Goal: Task Accomplishment & Management: Use online tool/utility

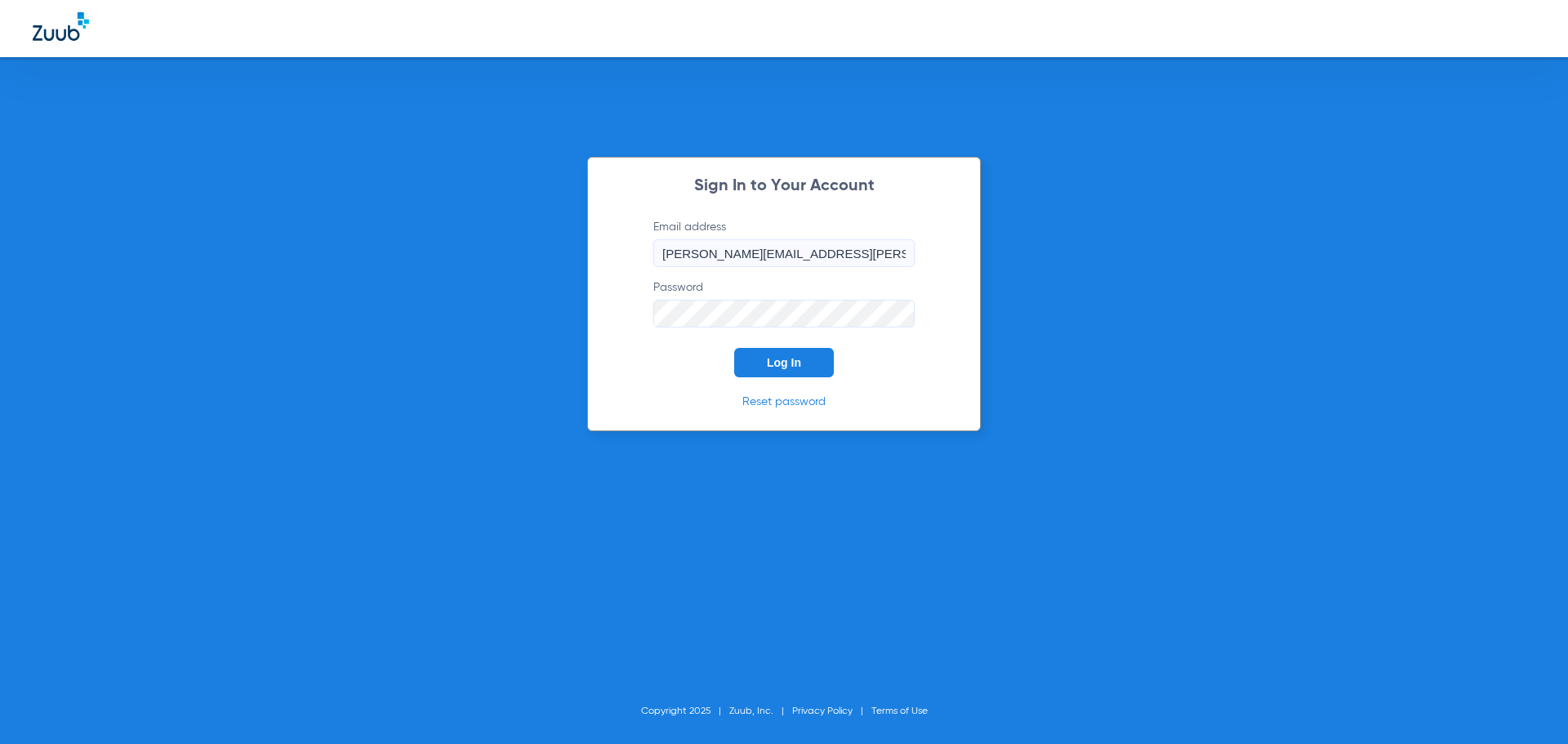
click at [783, 373] on button "Log In" at bounding box center [784, 363] width 99 height 29
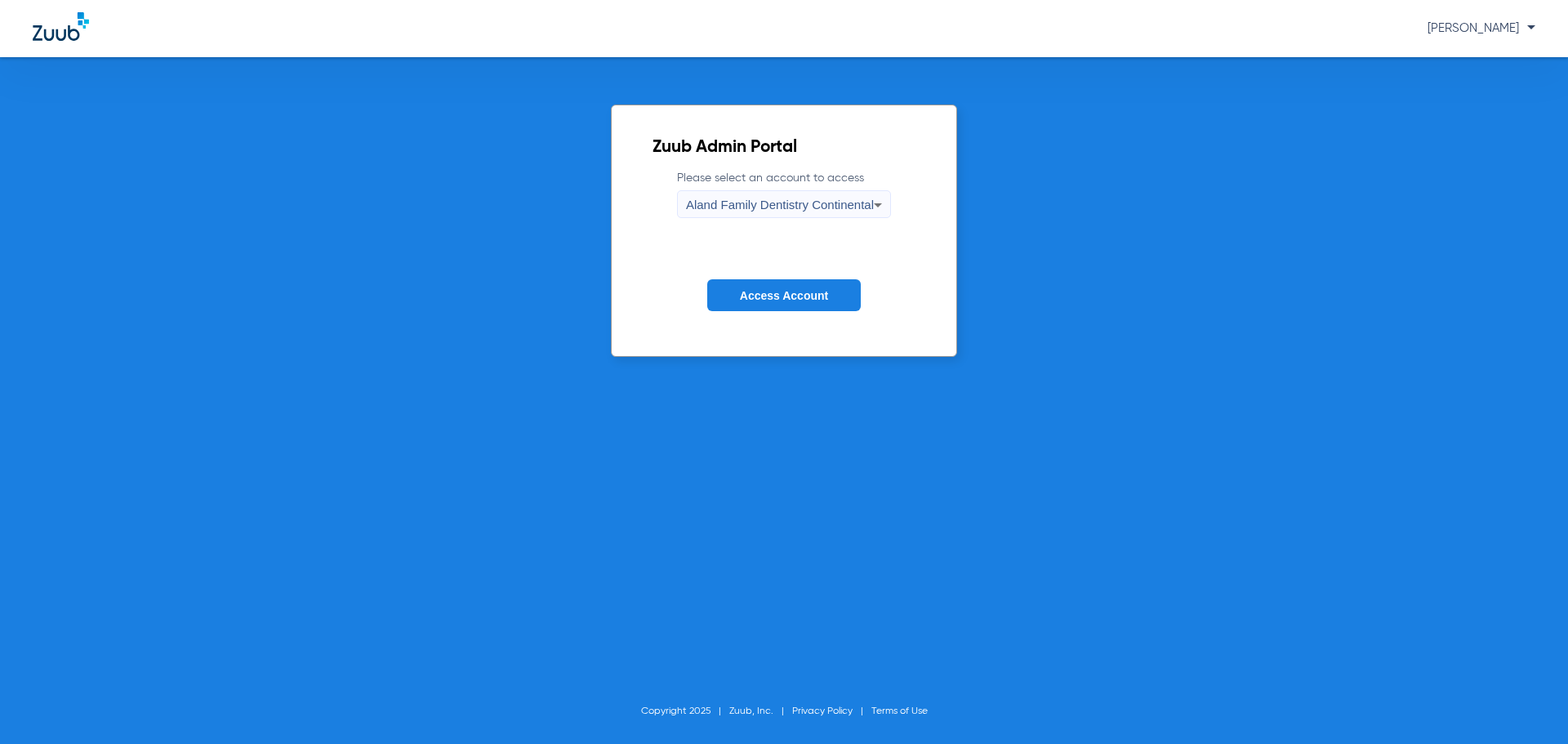
click at [798, 201] on span "Aland Family Dentistry Continental" at bounding box center [779, 204] width 188 height 14
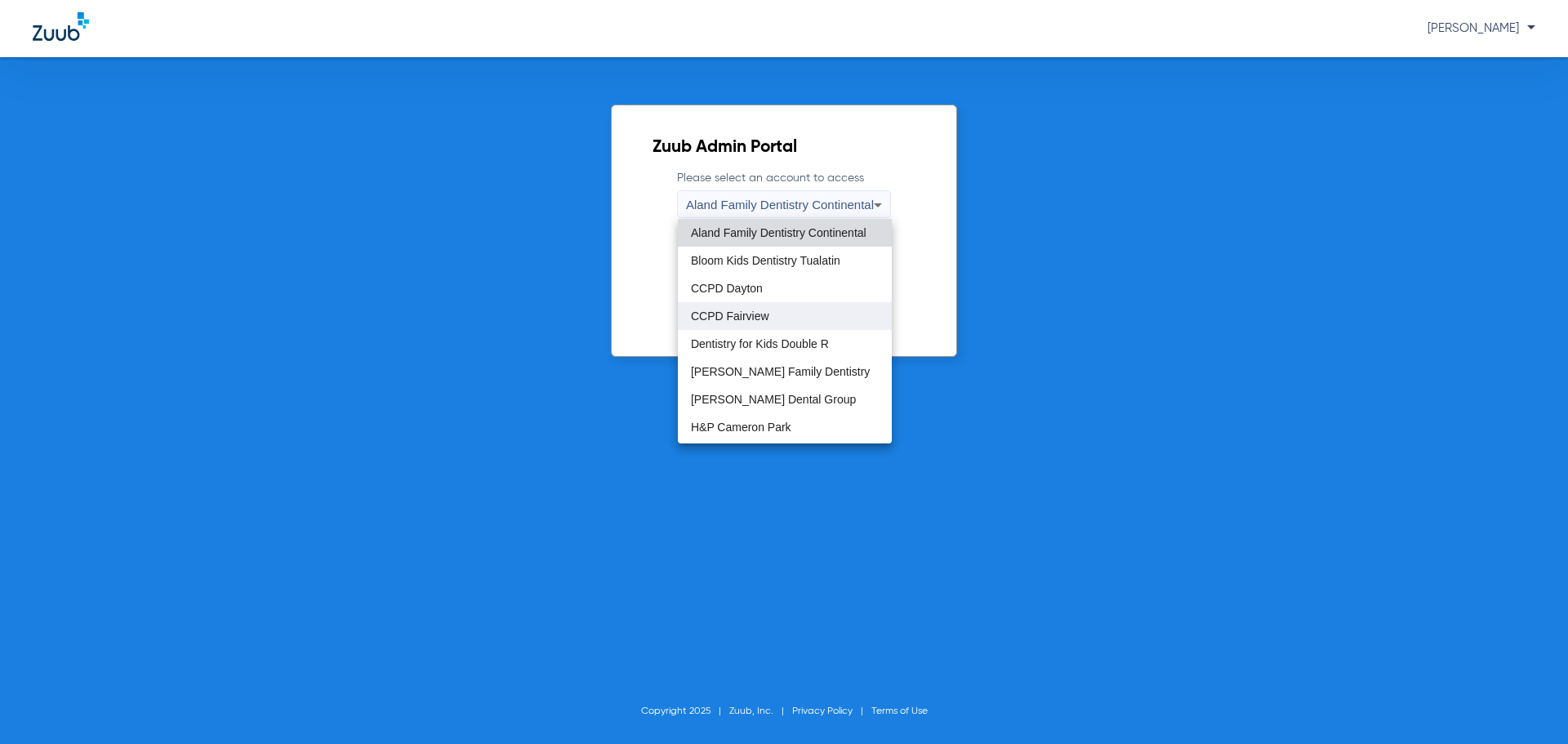
click at [740, 313] on span "CCPD Fairview" at bounding box center [730, 316] width 79 height 12
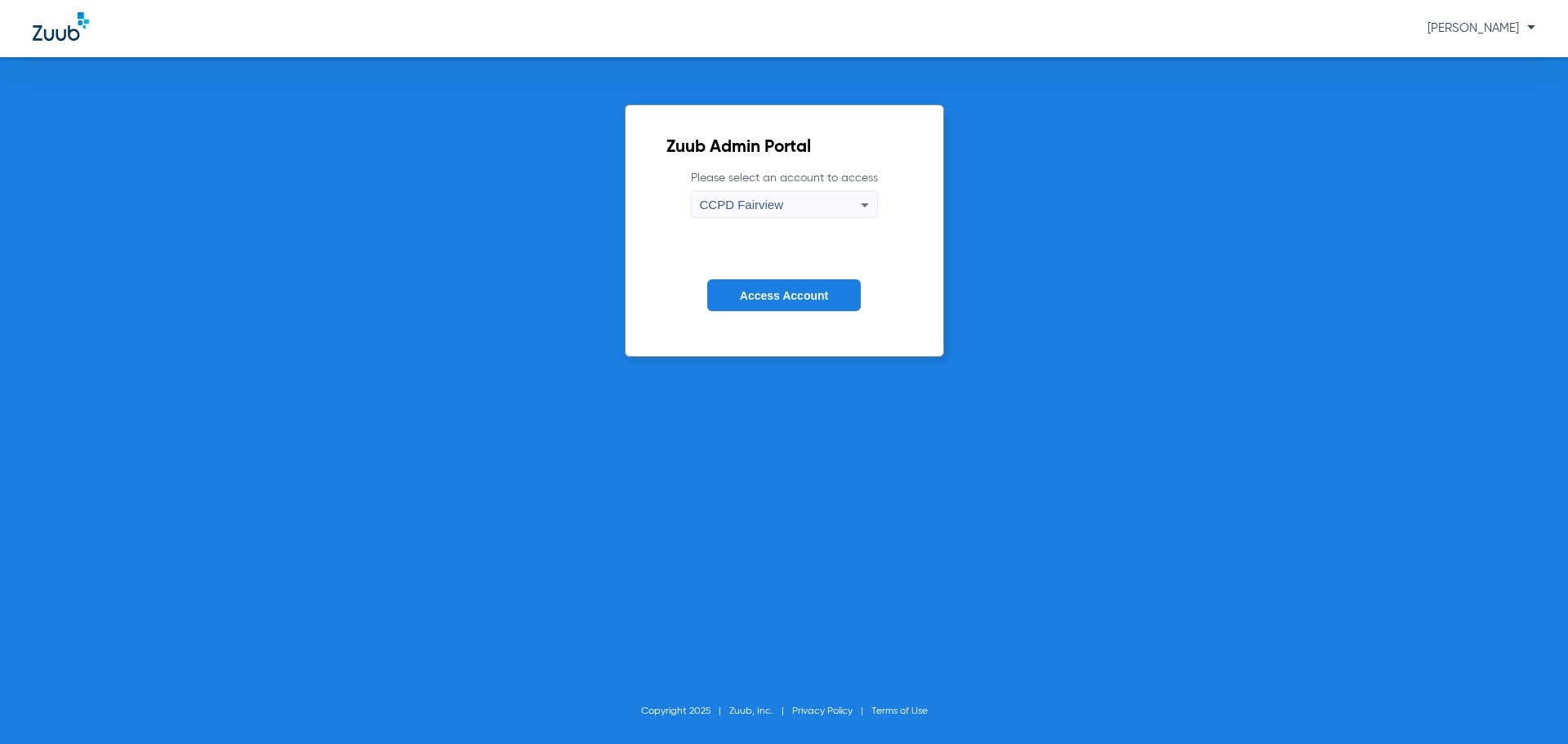
click at [746, 309] on button "Access Account" at bounding box center [784, 295] width 154 height 32
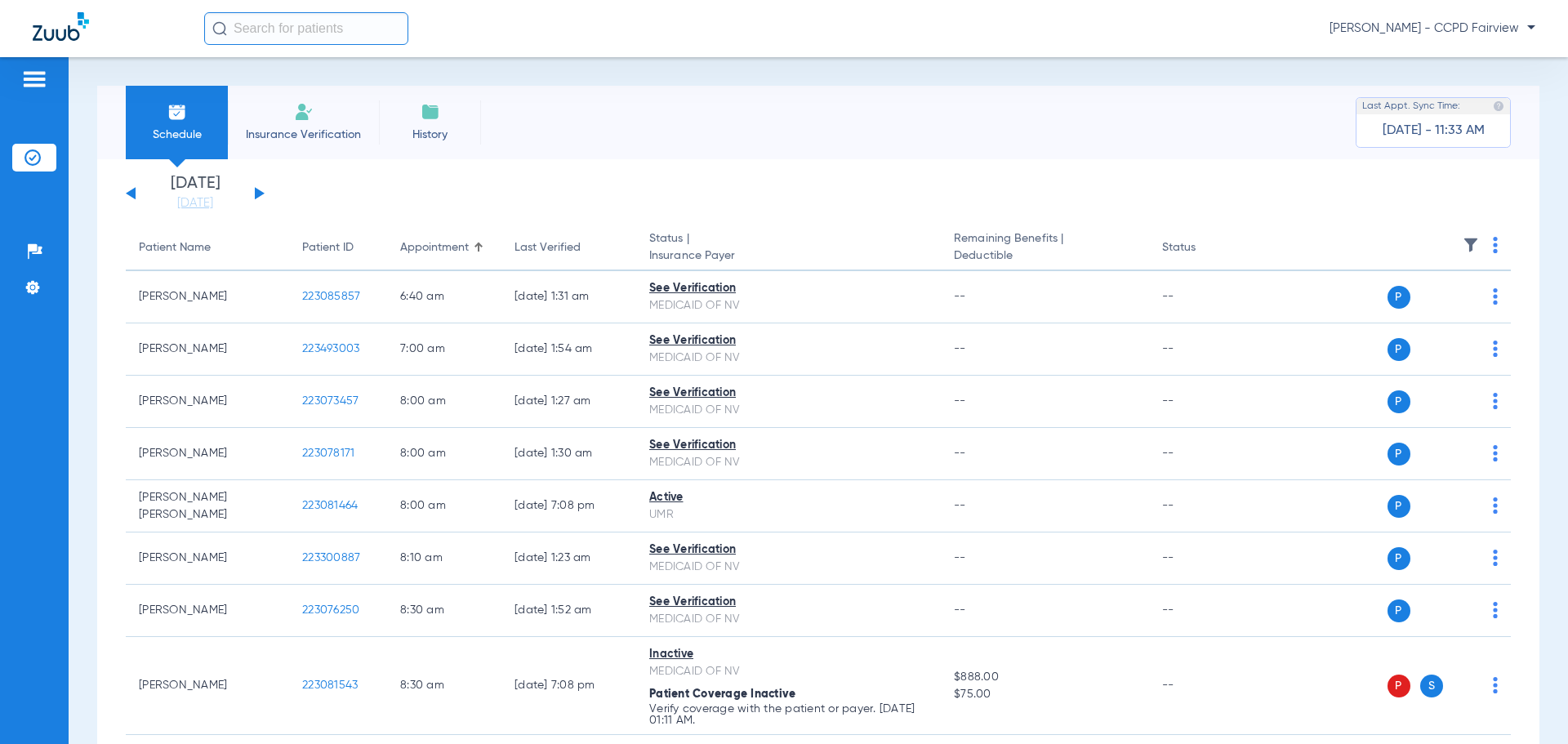
click at [374, 37] on input "text" at bounding box center [306, 29] width 204 height 33
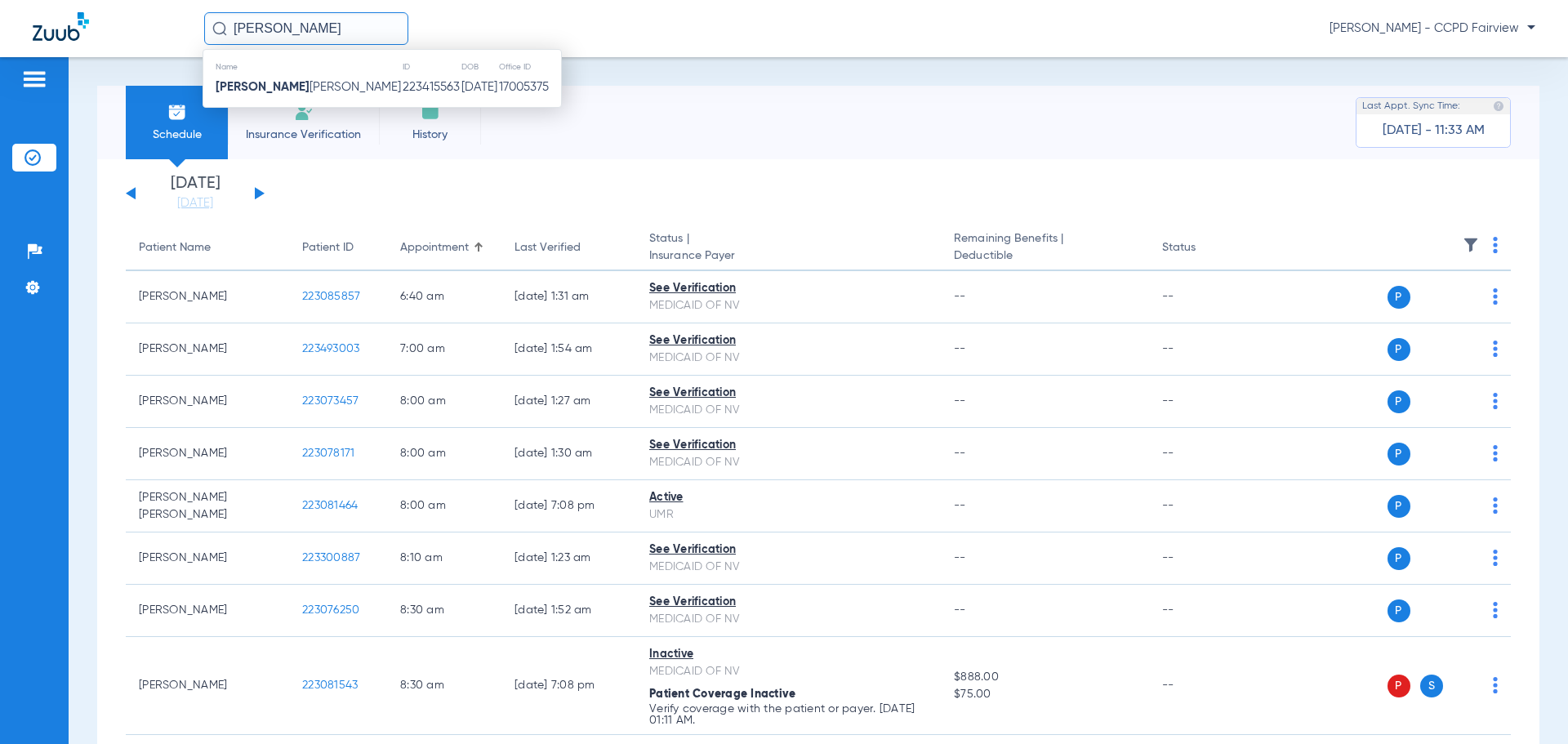
drag, startPoint x: 367, startPoint y: 33, endPoint x: 74, endPoint y: 23, distance: 293.2
click at [79, 24] on div "[PERSON_NAME] Name ID DOB Office ID [PERSON_NAME] [PERSON_NAME] 223415563 [DATE…" at bounding box center [784, 28] width 1568 height 57
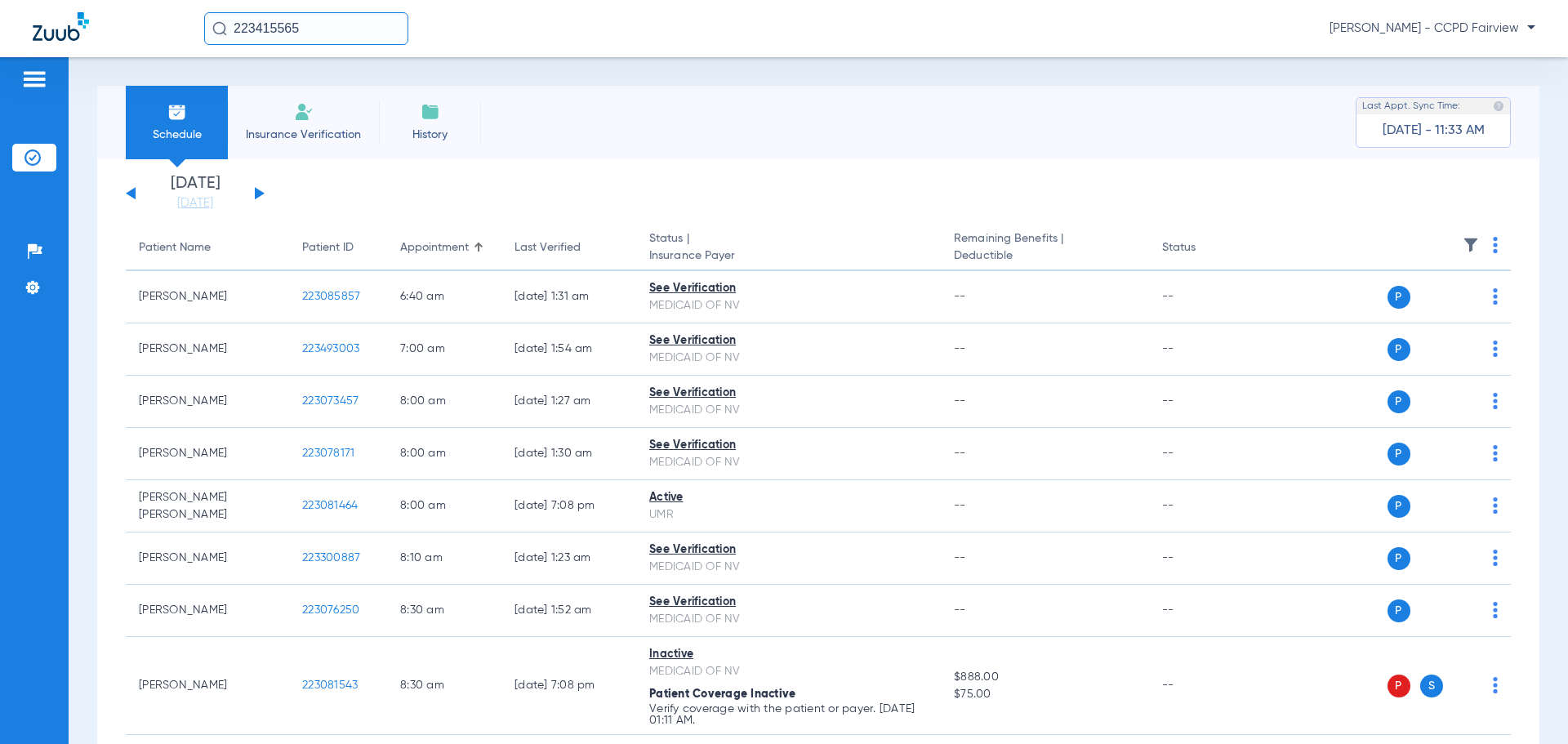
click at [339, 28] on input "223415565" at bounding box center [306, 29] width 204 height 33
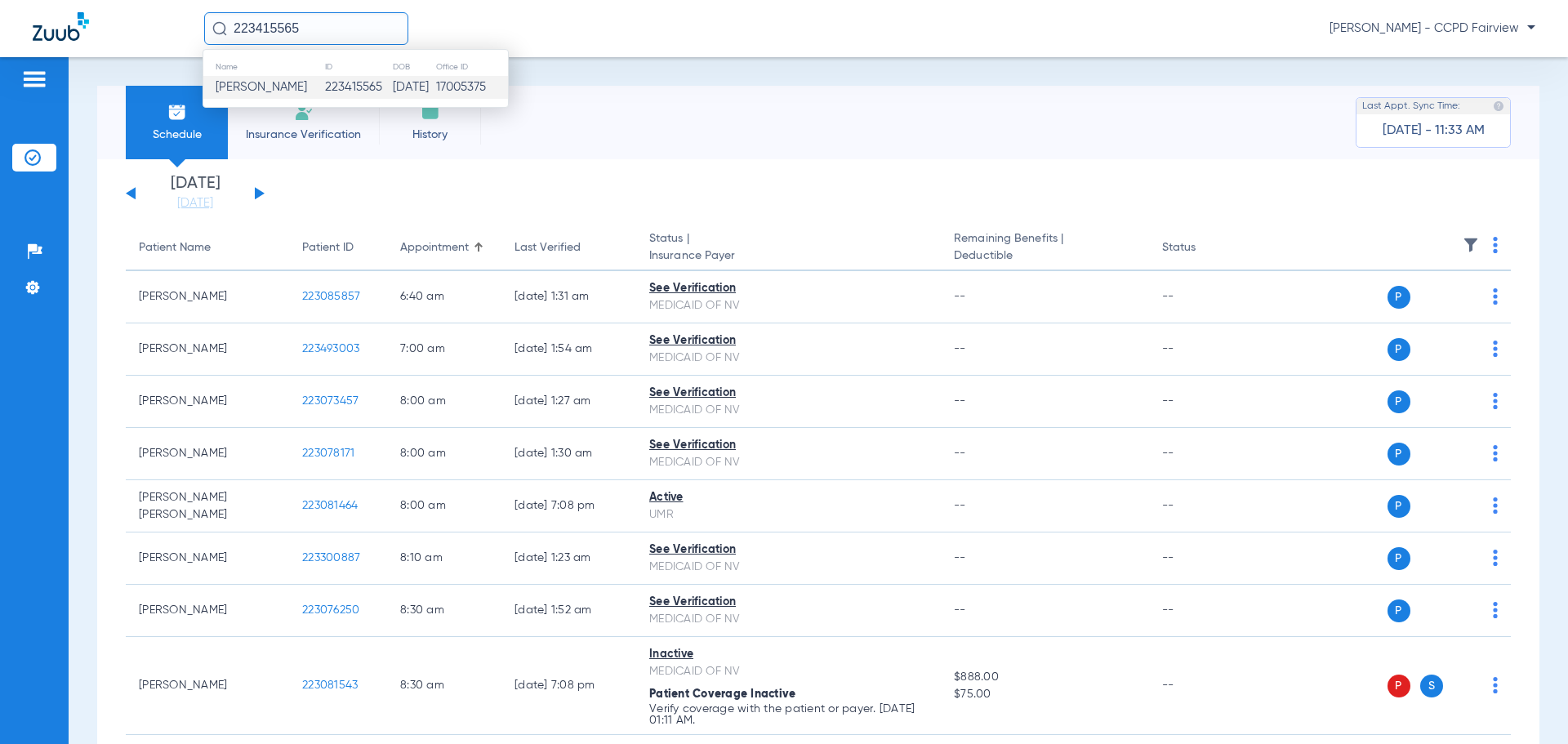
type input "223415565"
click at [300, 89] on span "[PERSON_NAME]" at bounding box center [262, 87] width 91 height 13
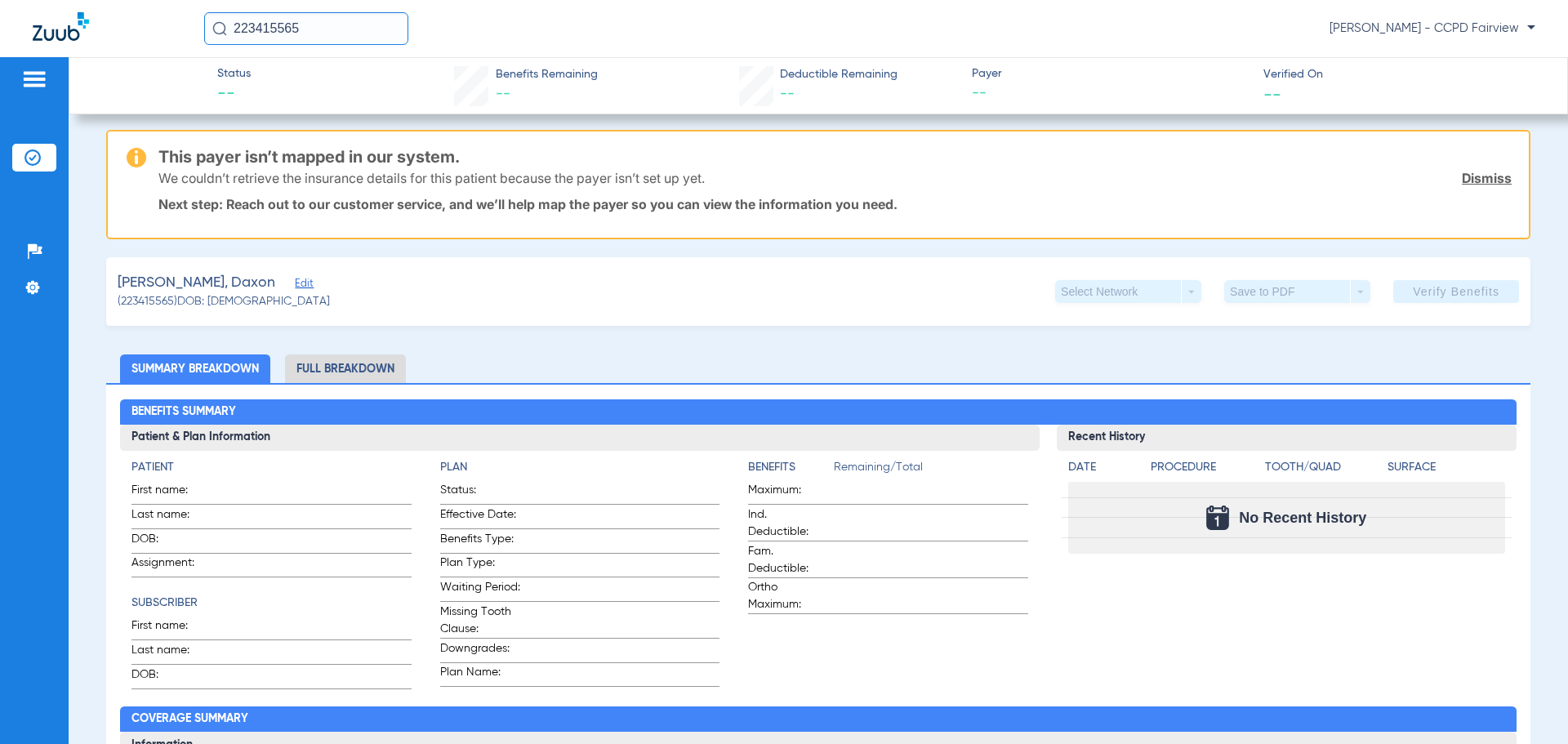
scroll to position [163, 0]
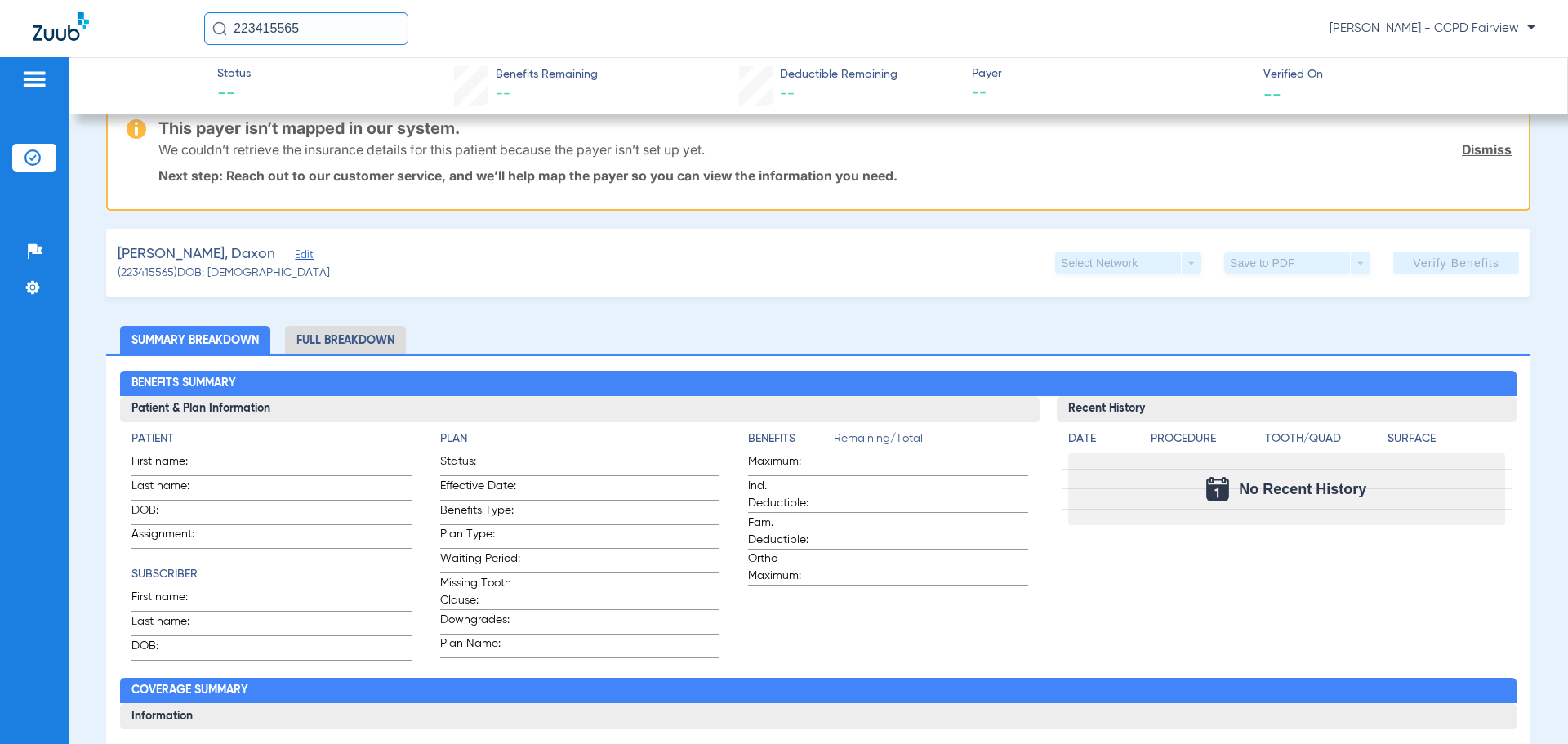
click at [295, 258] on span "Edit" at bounding box center [302, 257] width 15 height 16
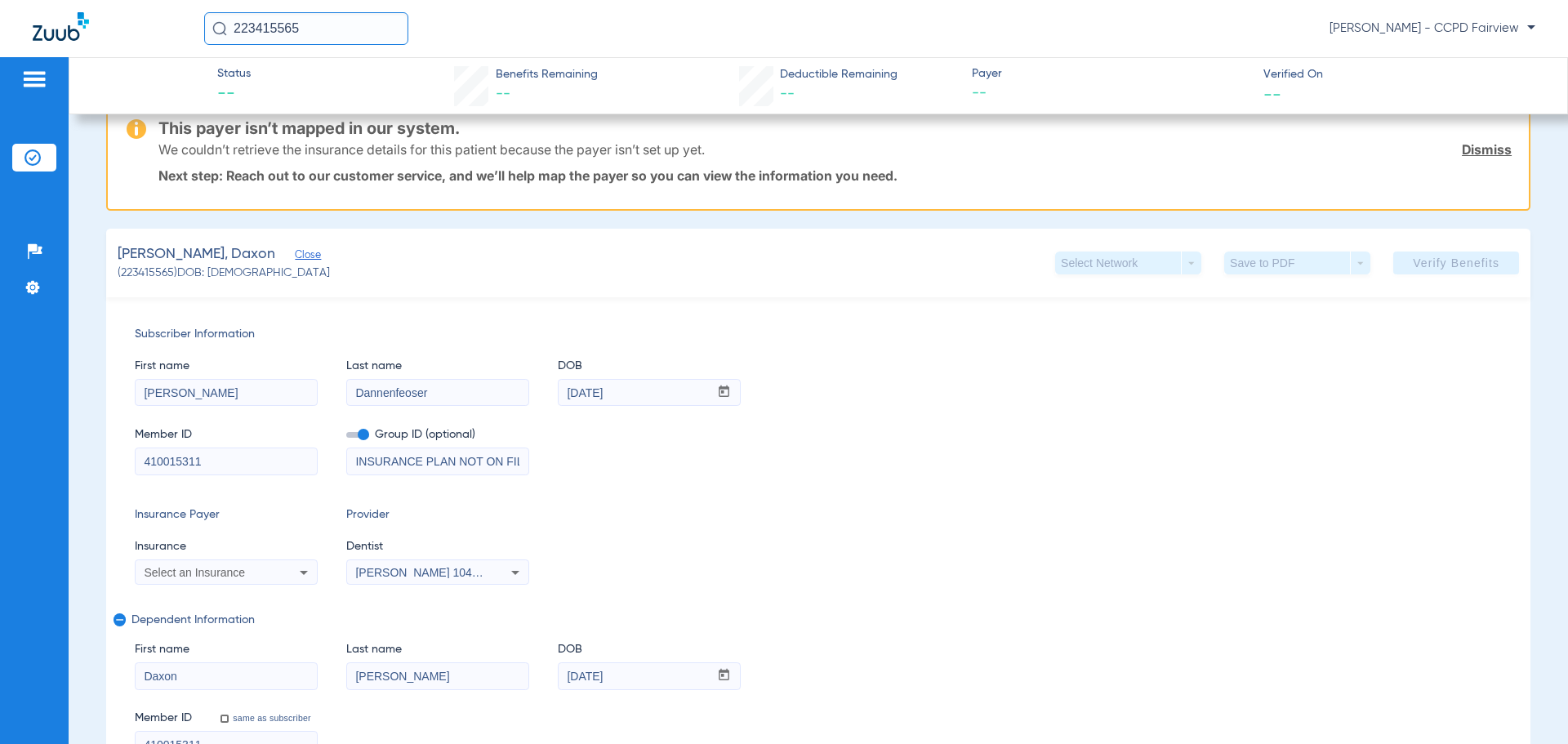
drag, startPoint x: 283, startPoint y: 461, endPoint x: 123, endPoint y: 478, distance: 160.9
click at [123, 478] on div "Subscriber Information First name [PERSON_NAME] Last name Dannenfeoser DOB mm /…" at bounding box center [818, 543] width 1424 height 490
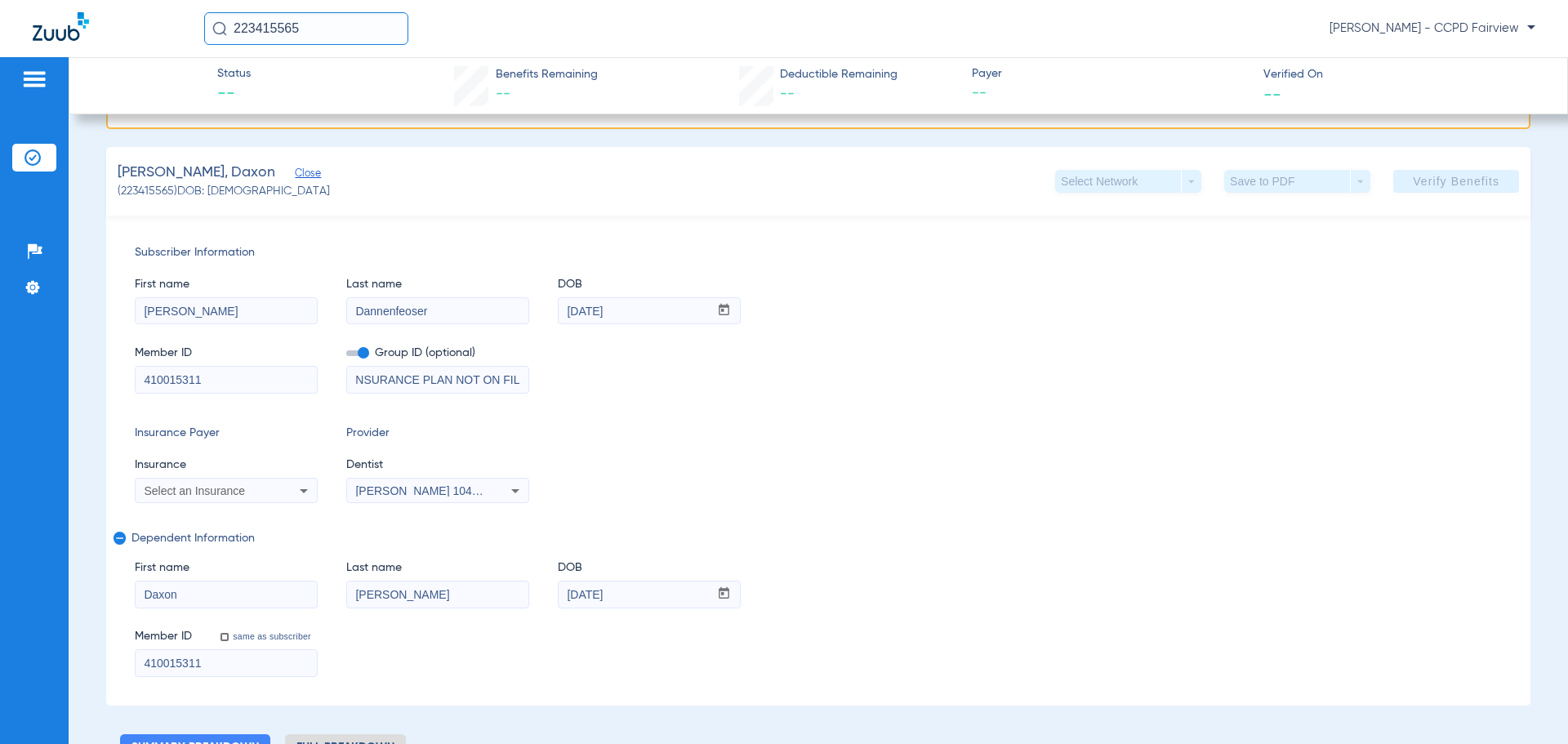
scroll to position [0, 0]
drag, startPoint x: 523, startPoint y: 390, endPoint x: 294, endPoint y: 414, distance: 230.3
click at [294, 414] on div "Subscriber Information First name [PERSON_NAME] Last name Dannenfeoser DOB mm /…" at bounding box center [818, 461] width 1424 height 490
click at [191, 481] on div "Select an Insurance" at bounding box center [226, 491] width 181 height 19
type input "univ"
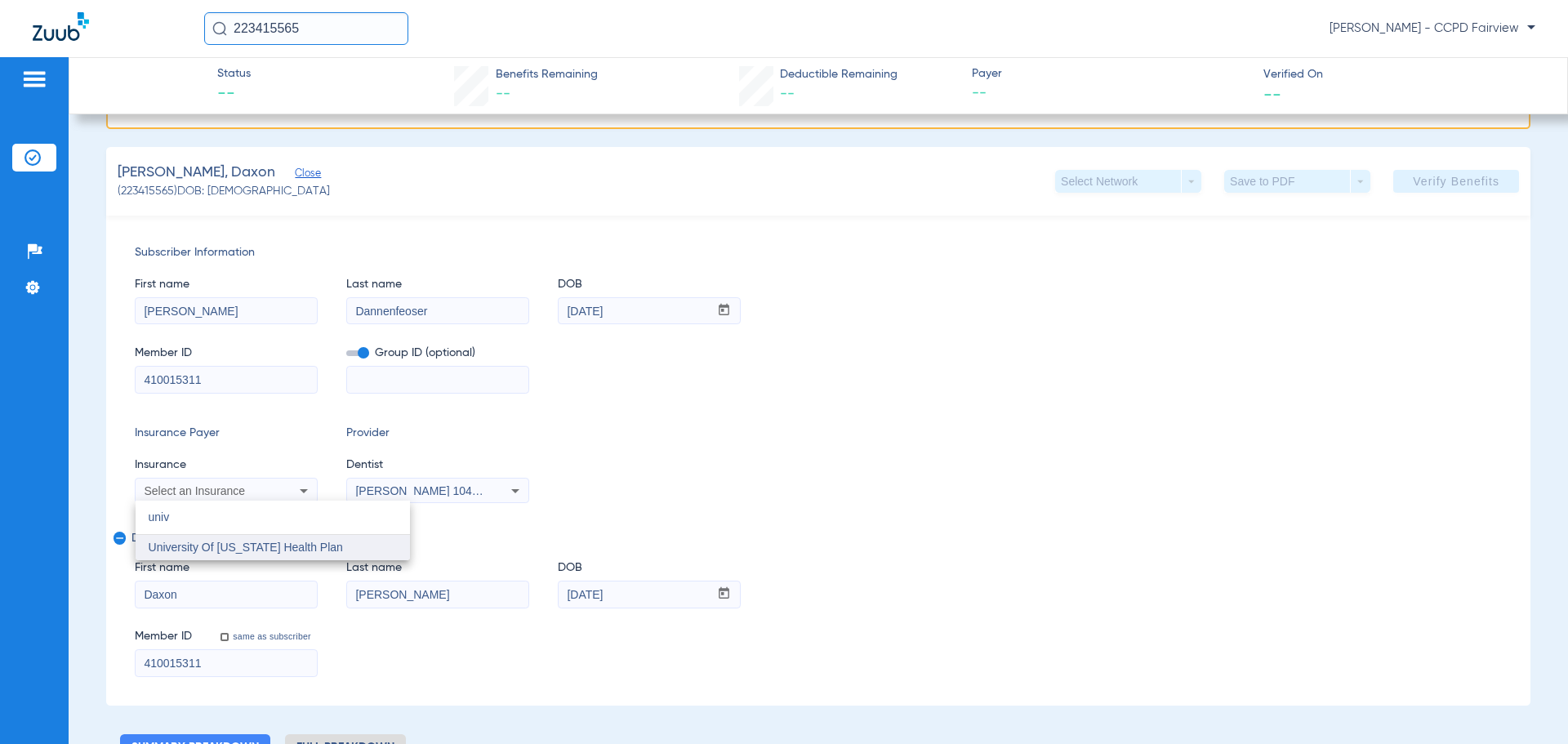
click at [249, 543] on span "University Of [US_STATE] Health Plan" at bounding box center [246, 547] width 195 height 13
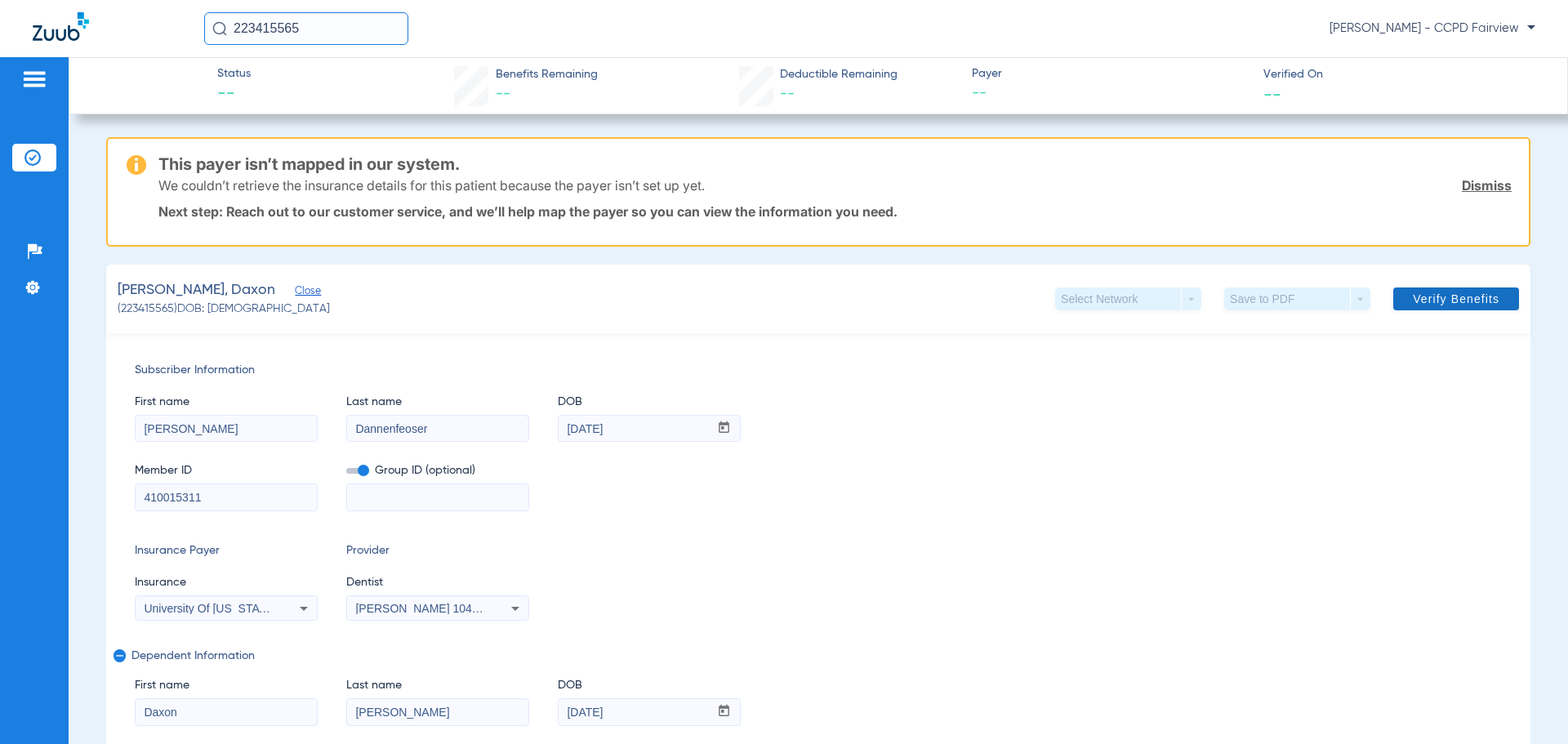
click at [1414, 303] on span "Verify Benefits" at bounding box center [1456, 299] width 87 height 13
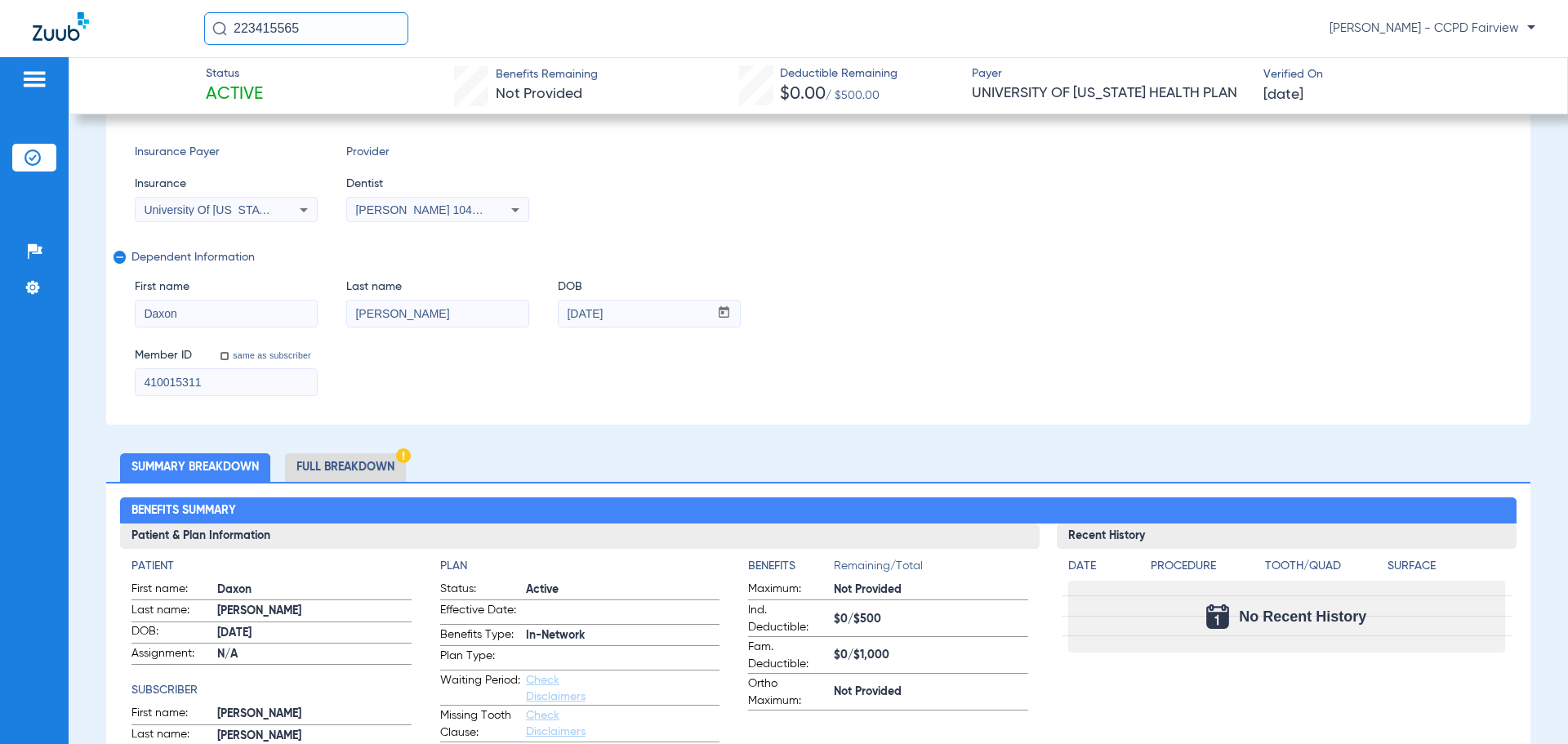
scroll to position [408, 0]
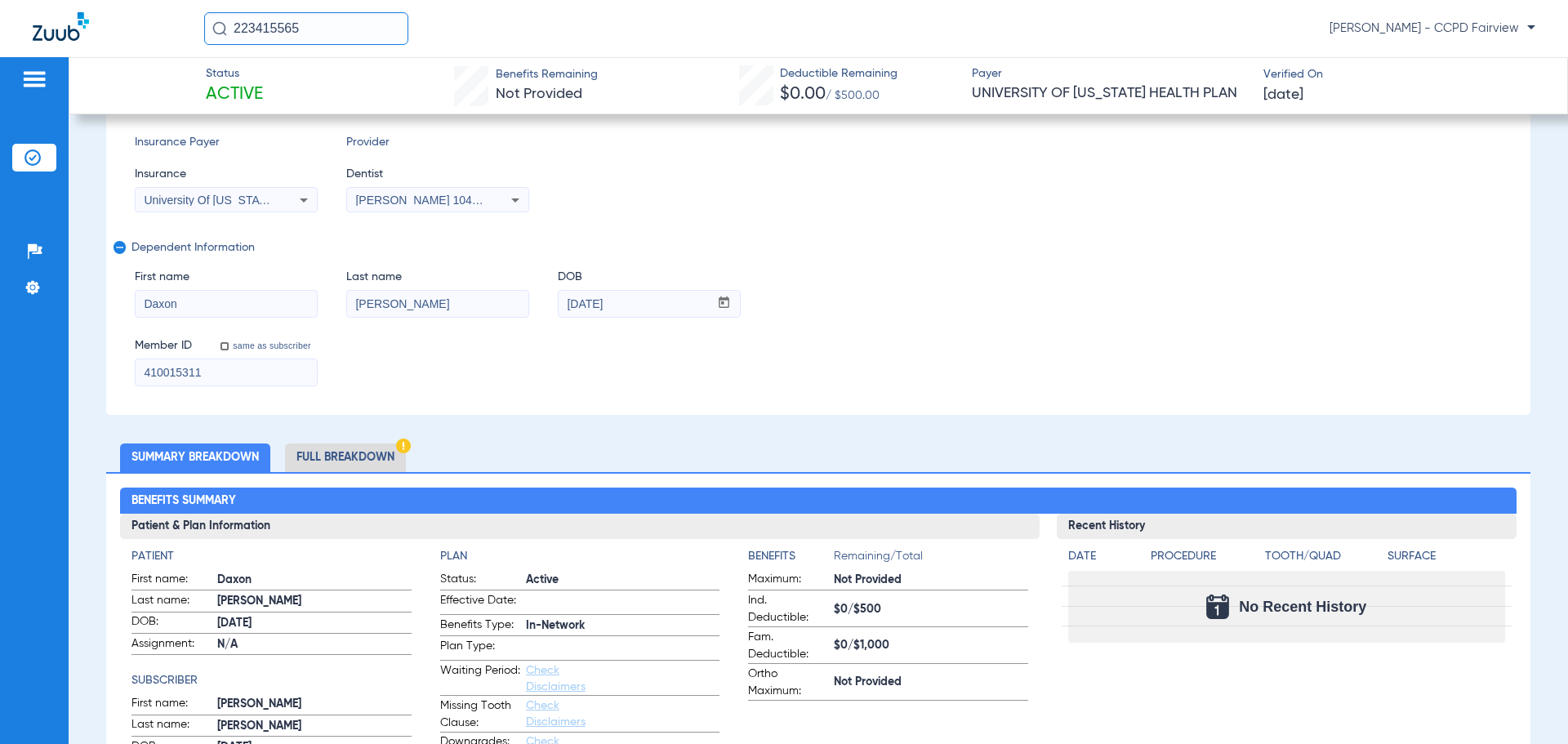
click at [379, 459] on li "Full Breakdown" at bounding box center [345, 457] width 121 height 28
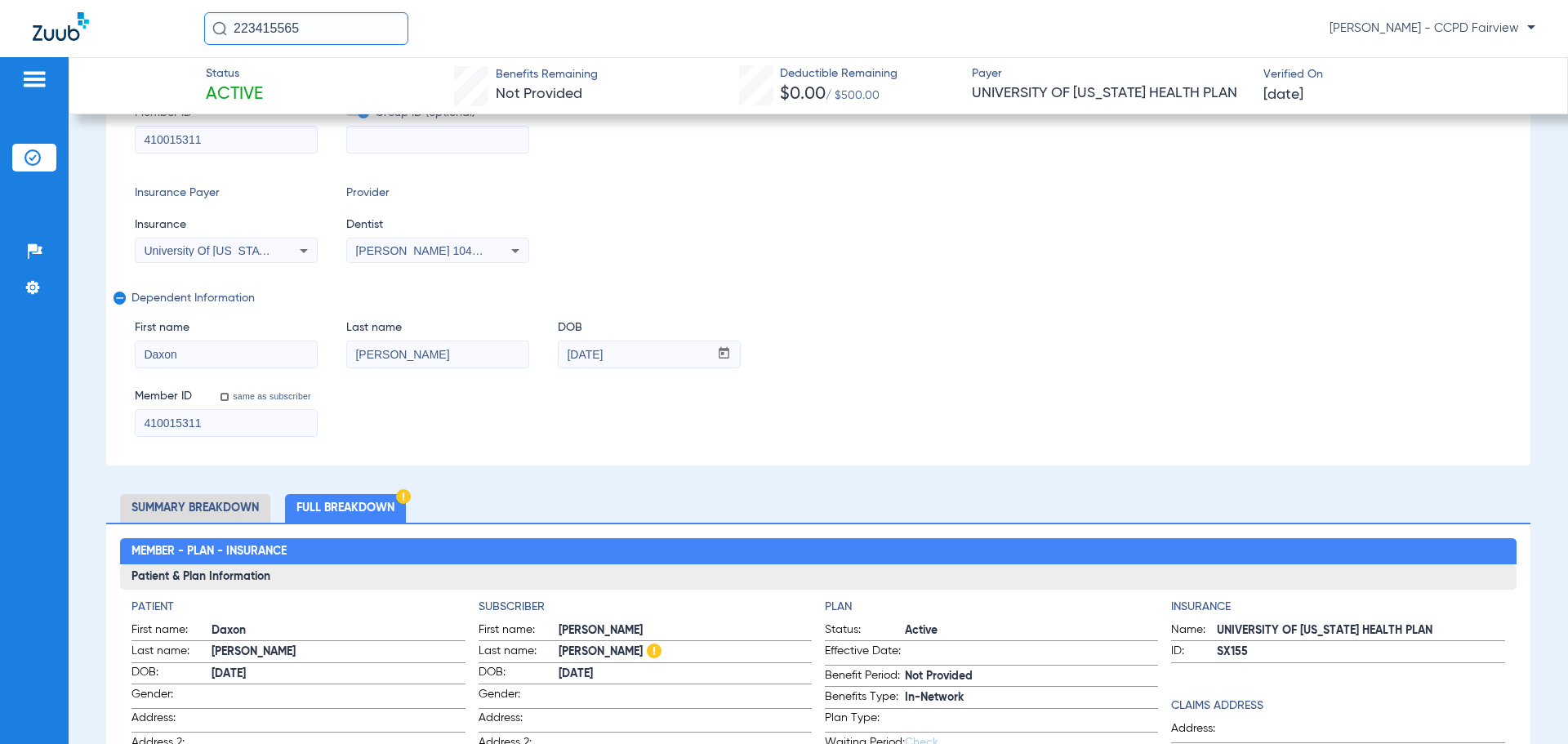
scroll to position [327, 0]
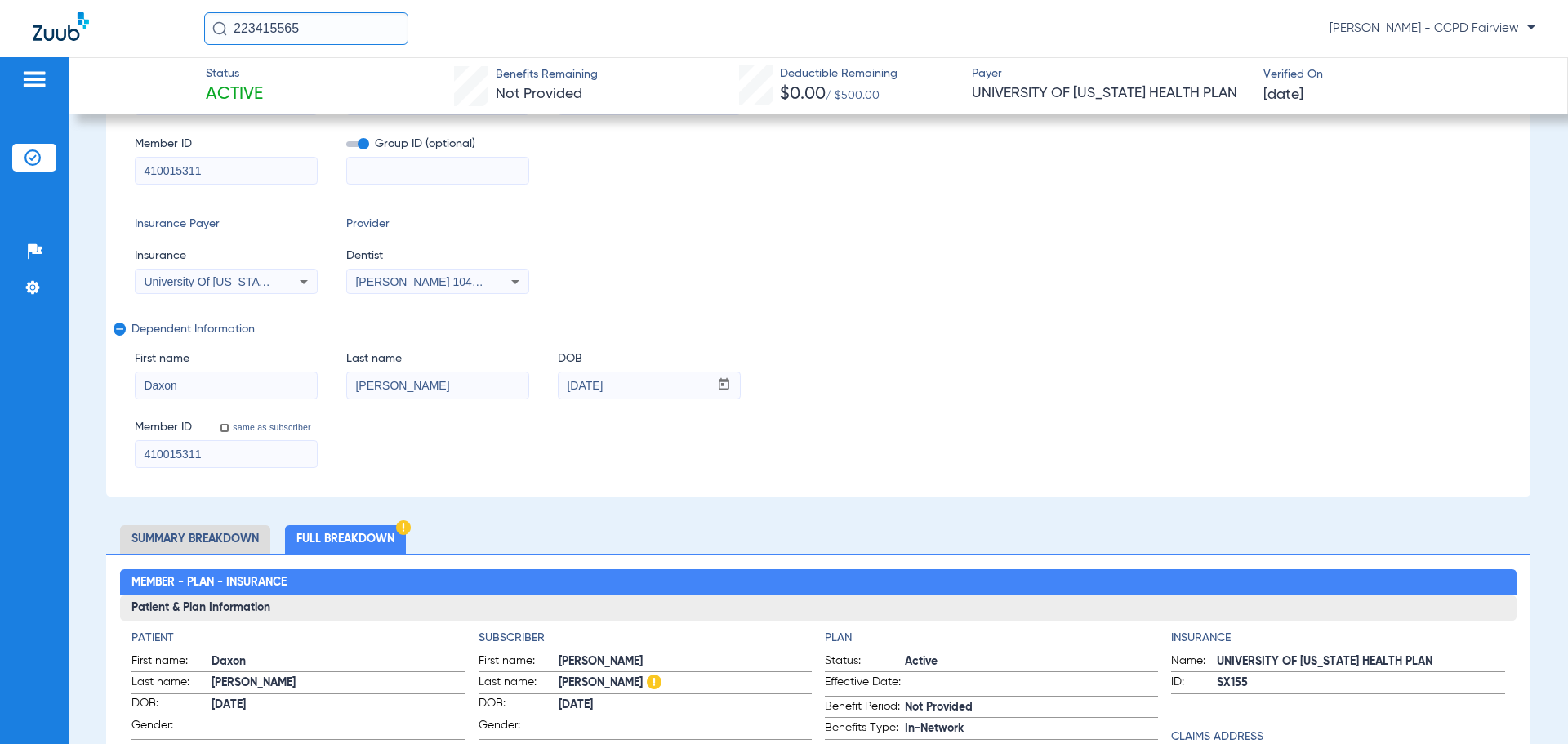
click at [30, 160] on img at bounding box center [32, 158] width 17 height 17
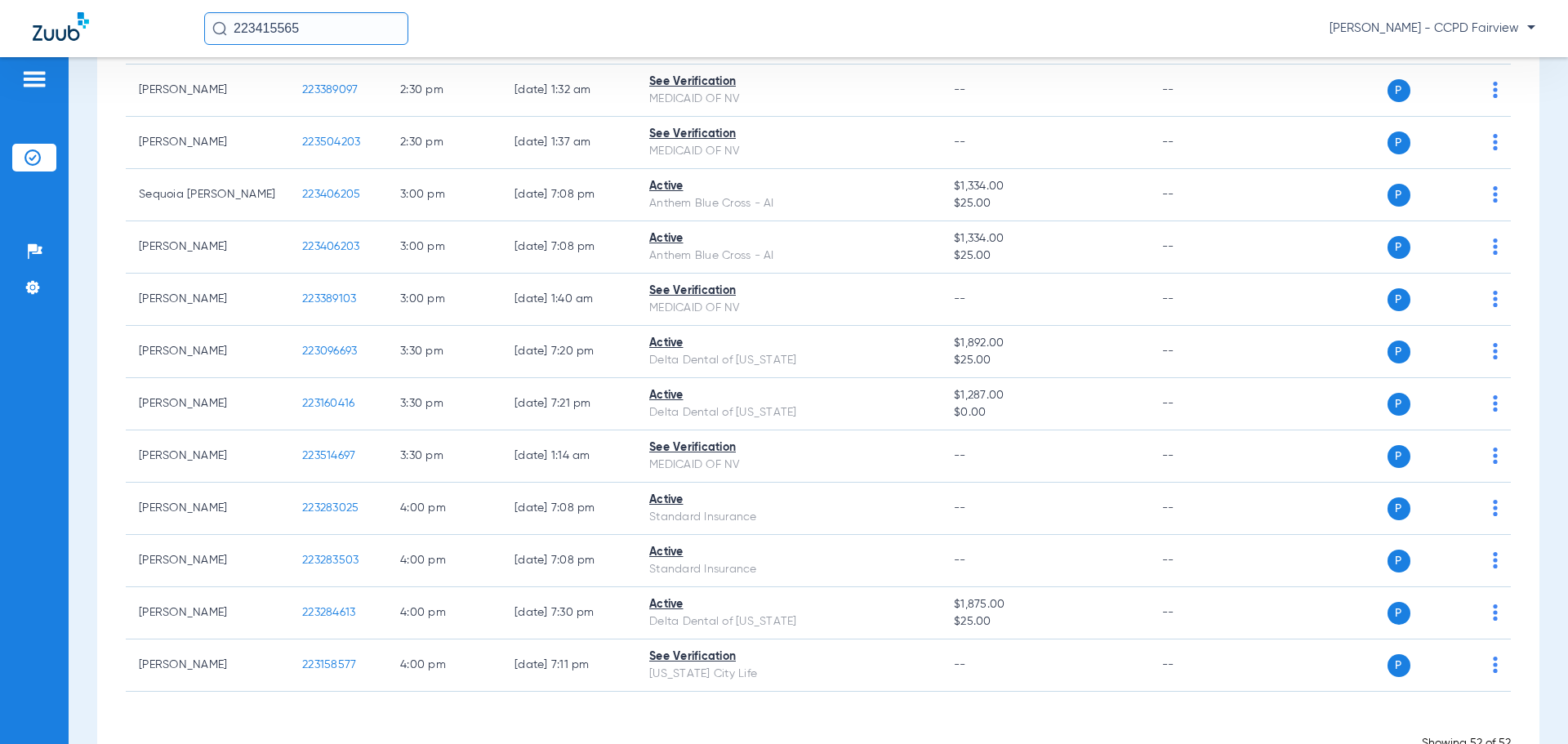
scroll to position [2372, 0]
